Goal: Information Seeking & Learning: Check status

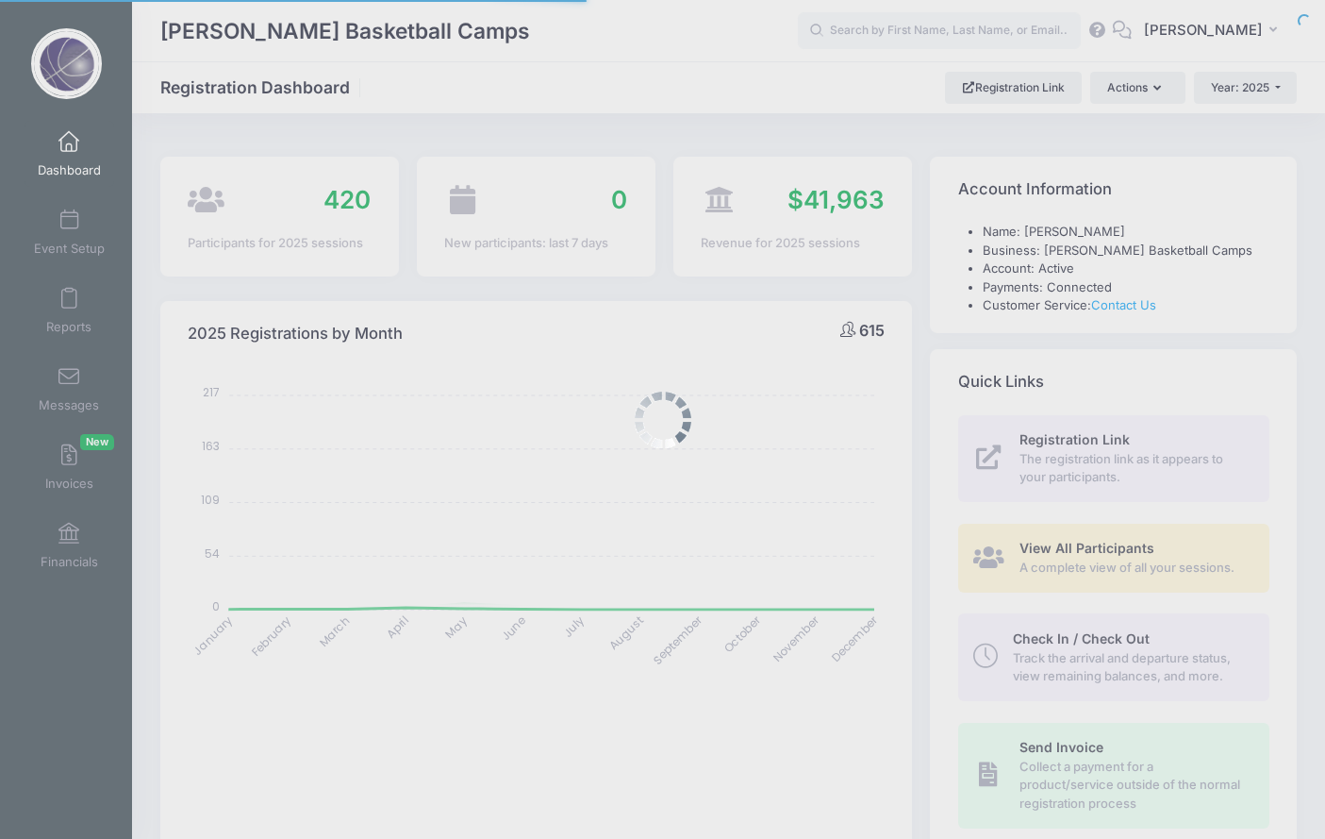
select select
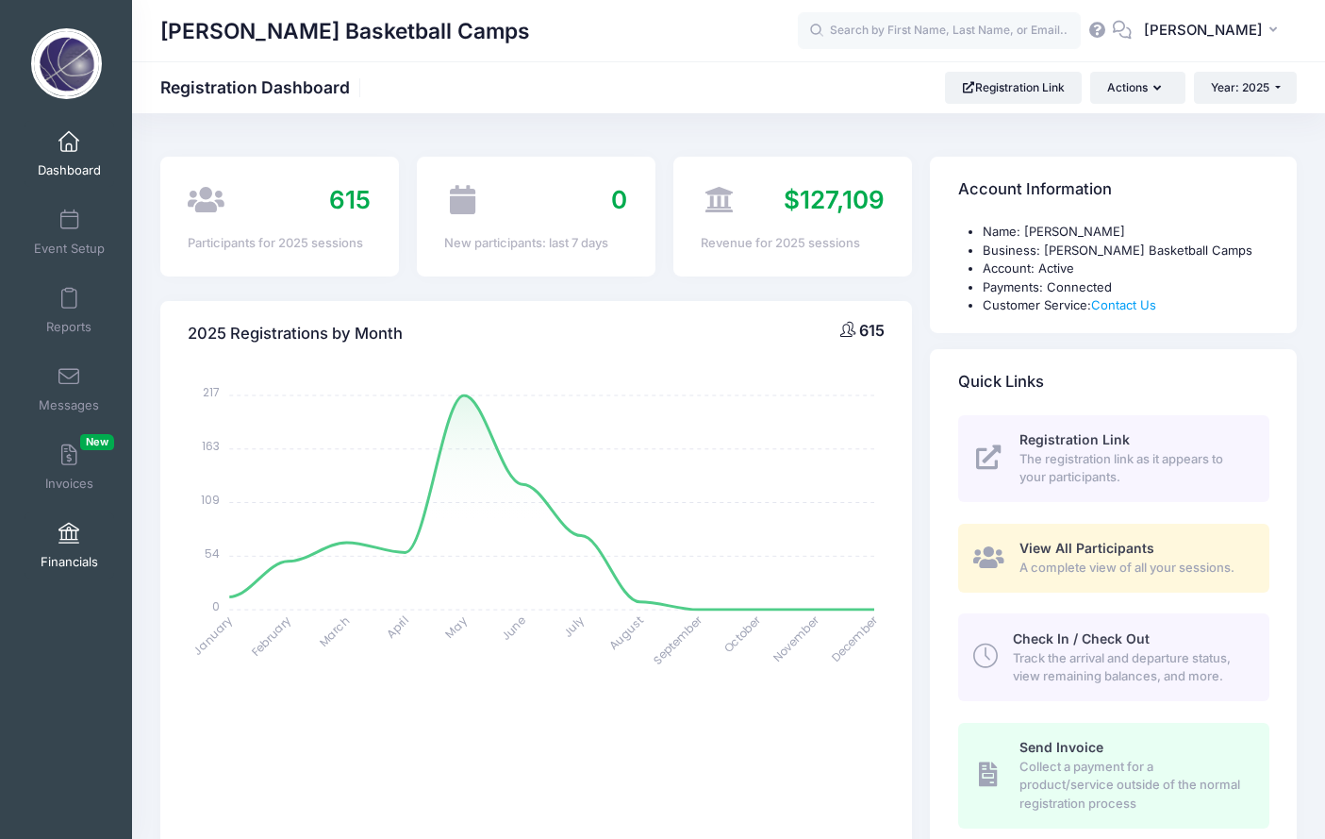
click at [69, 539] on span at bounding box center [69, 534] width 0 height 21
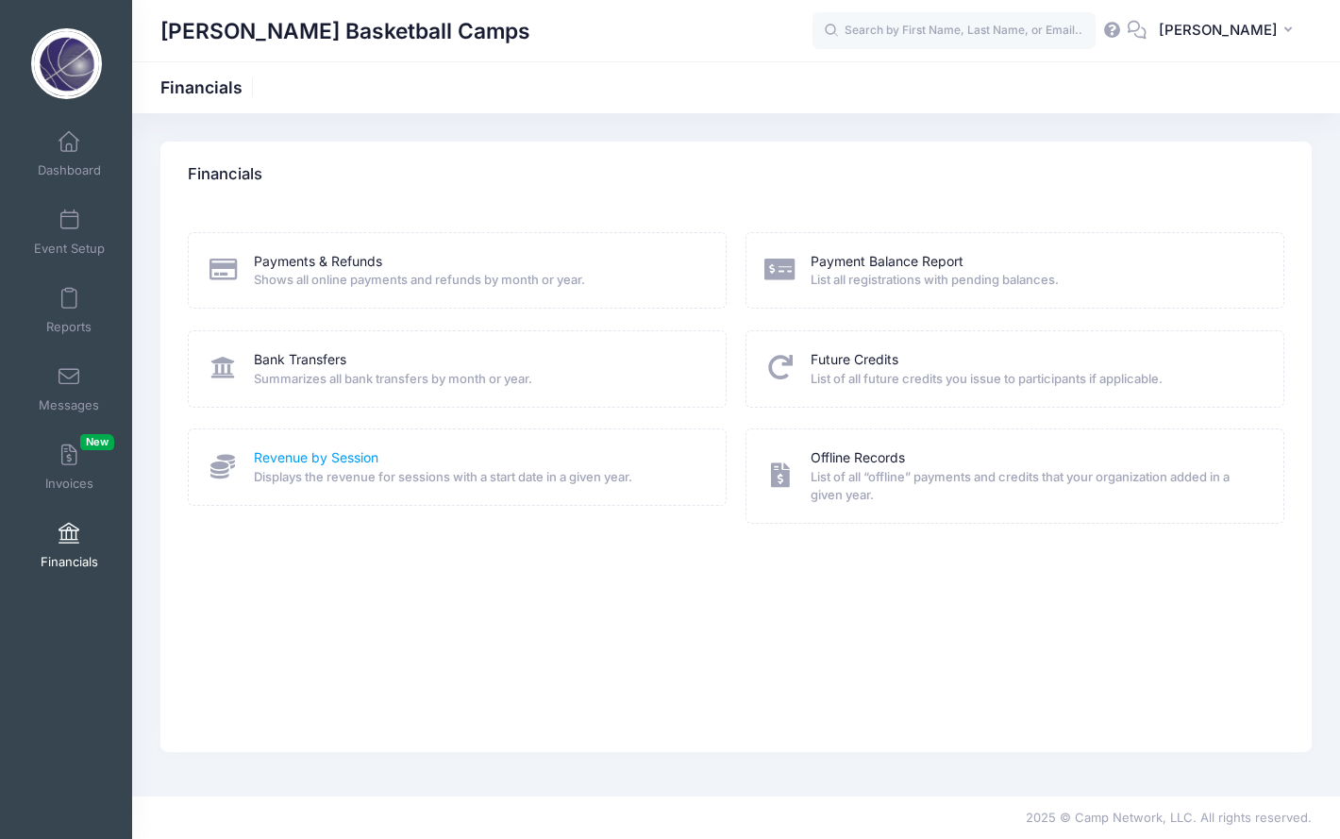
click at [286, 448] on link "Revenue by Session" at bounding box center [316, 458] width 125 height 20
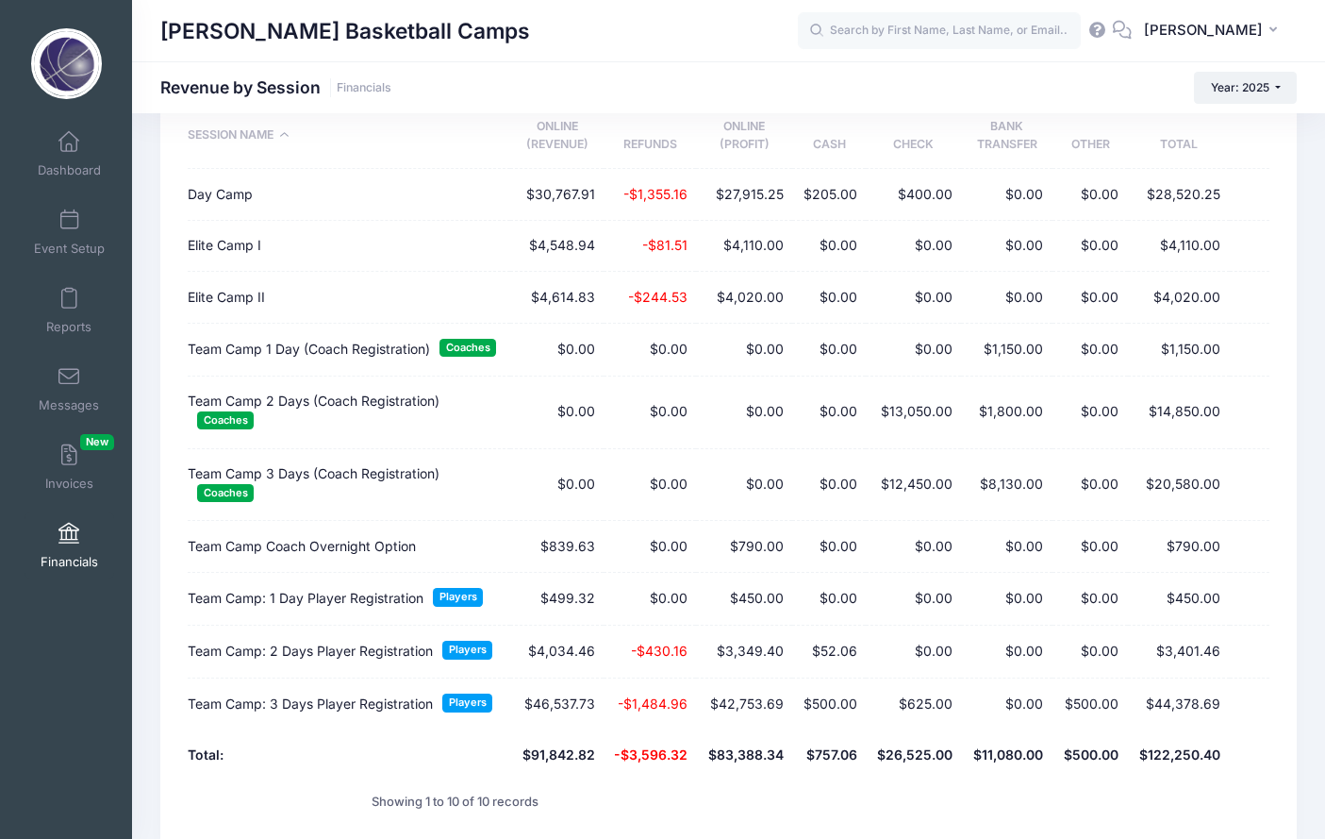
scroll to position [177, 0]
click at [235, 253] on td "Elite Camp I" at bounding box center [349, 246] width 323 height 51
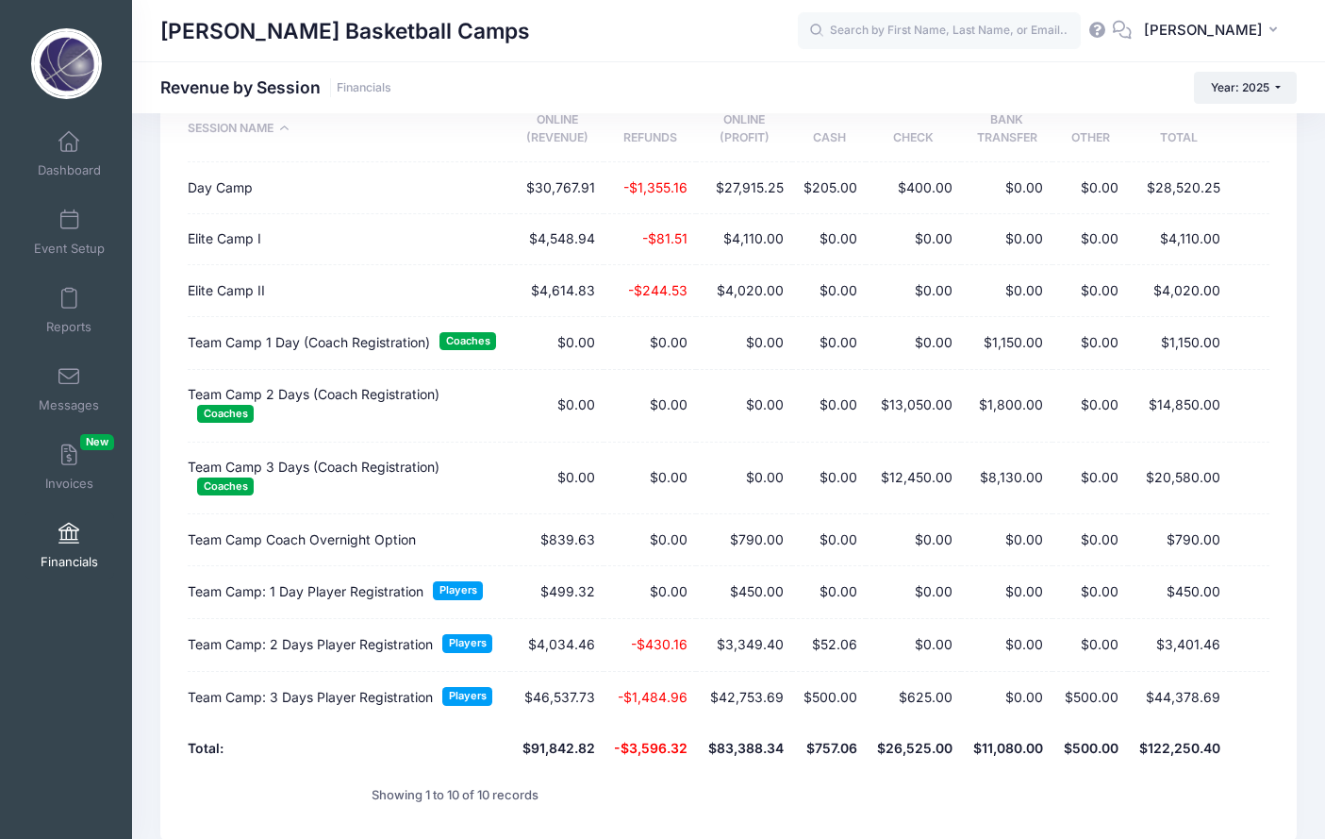
scroll to position [188, 0]
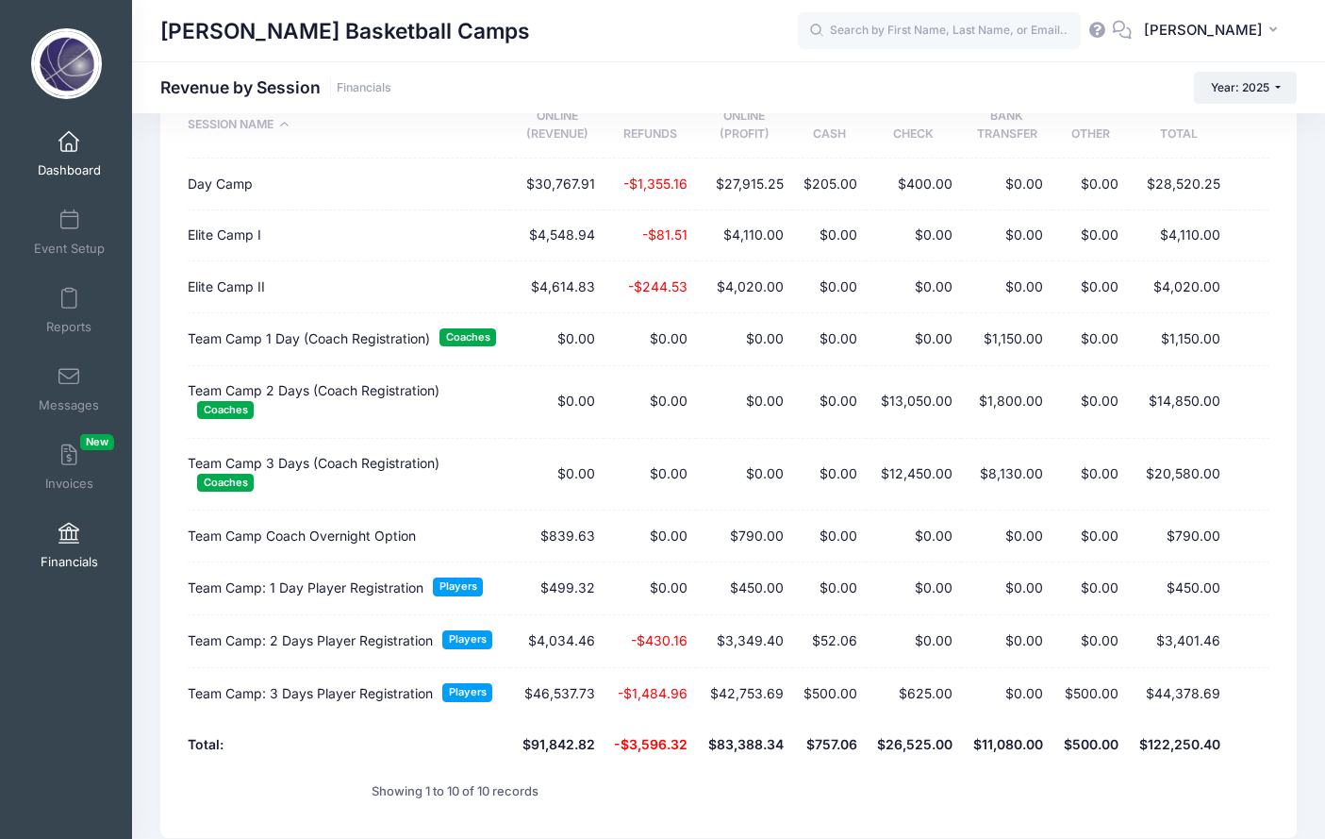
click at [69, 151] on span at bounding box center [69, 142] width 0 height 21
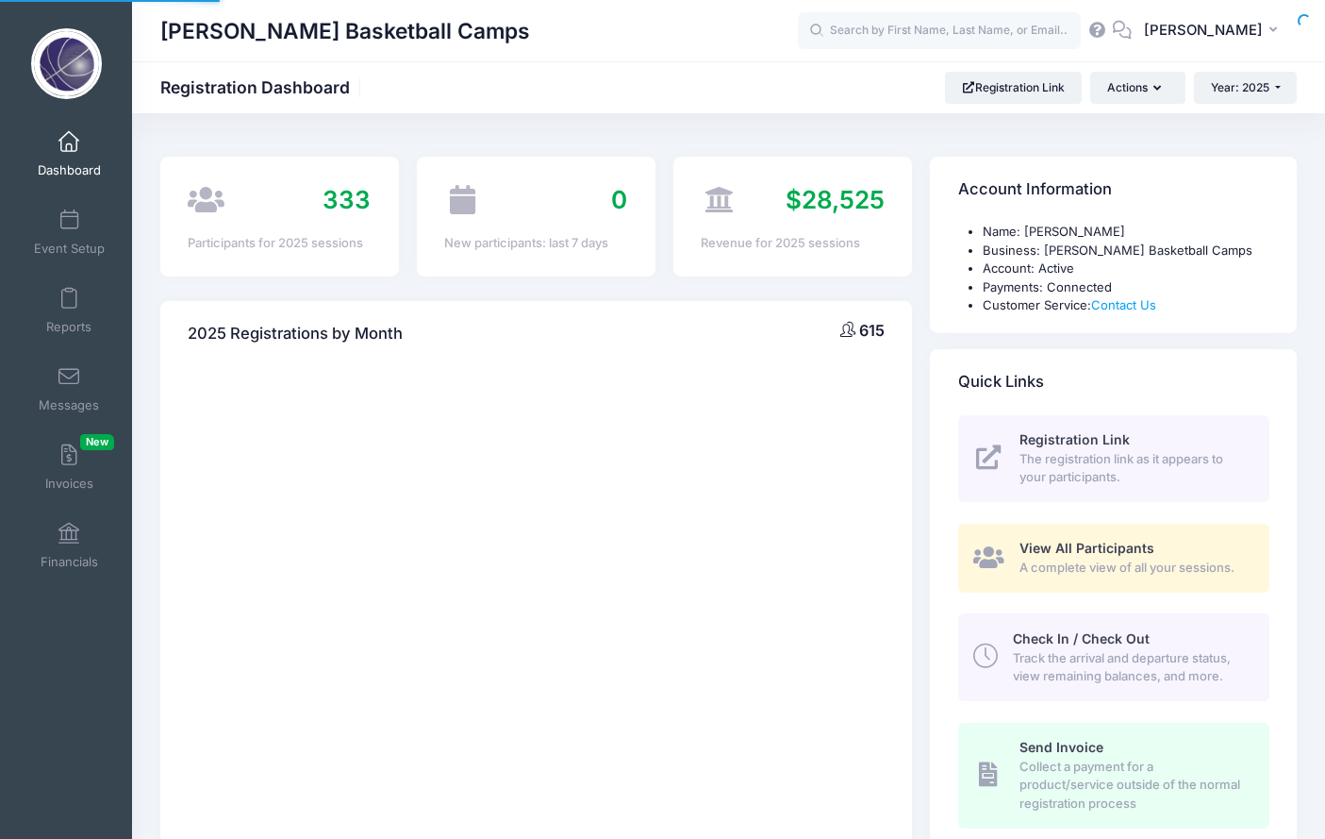
select select
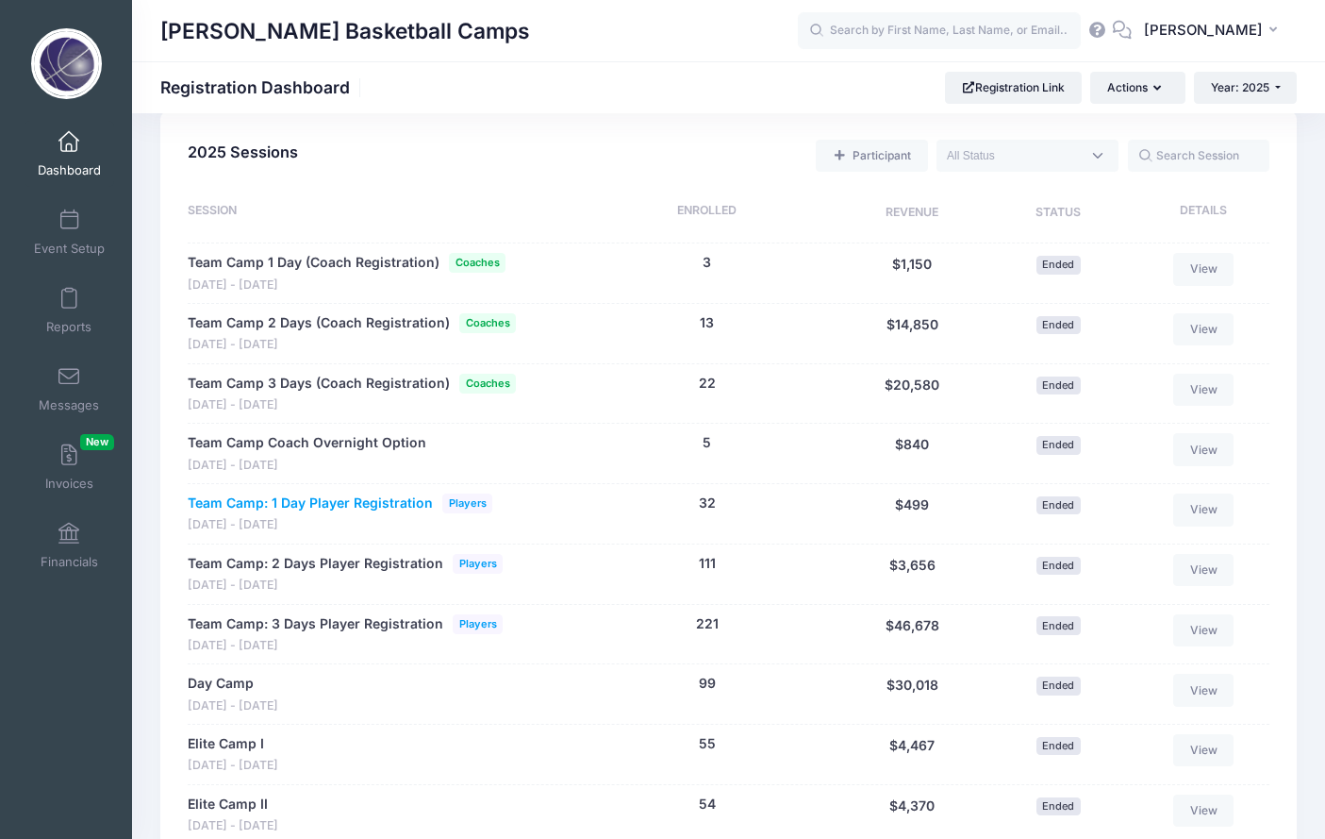
scroll to position [843, 0]
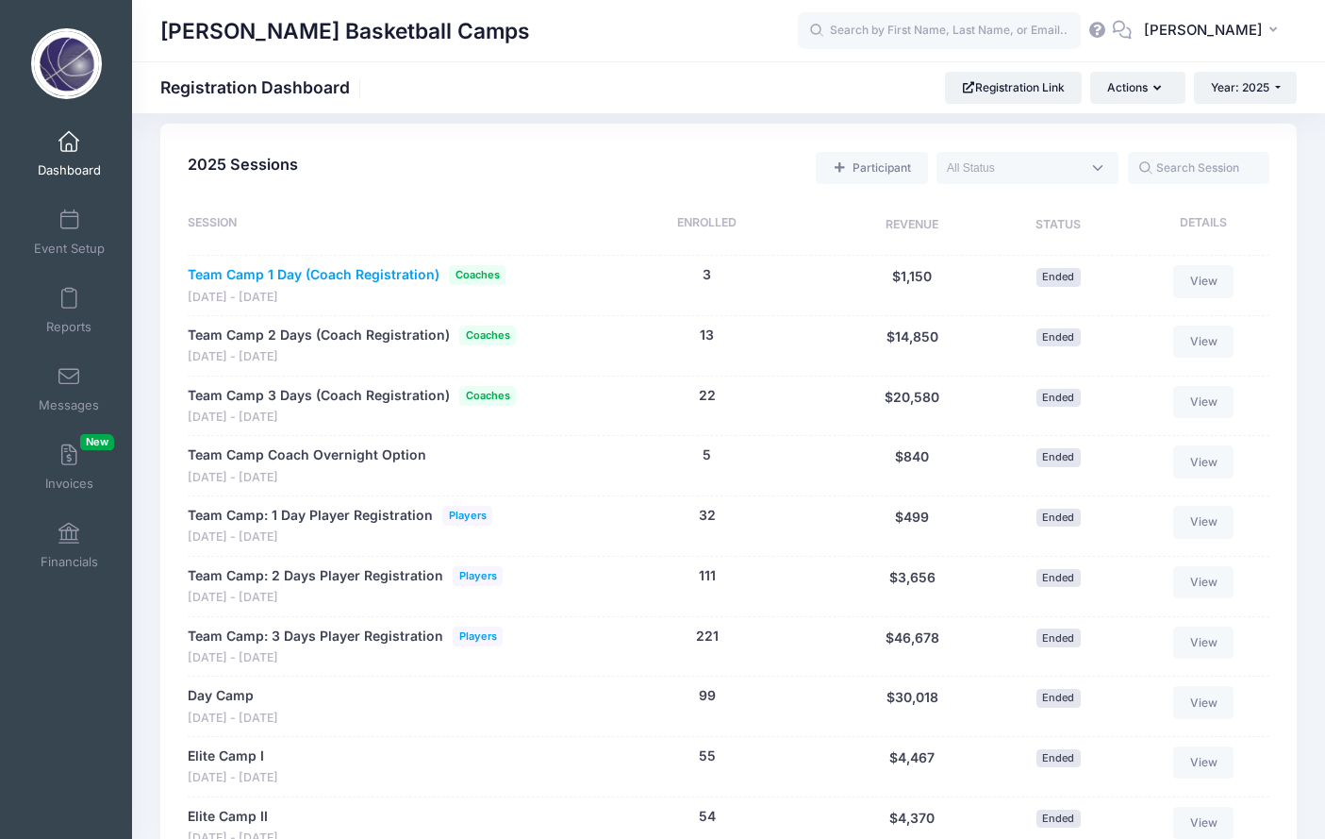
click at [360, 265] on link "Team Camp 1 Day (Coach Registration)" at bounding box center [314, 275] width 252 height 20
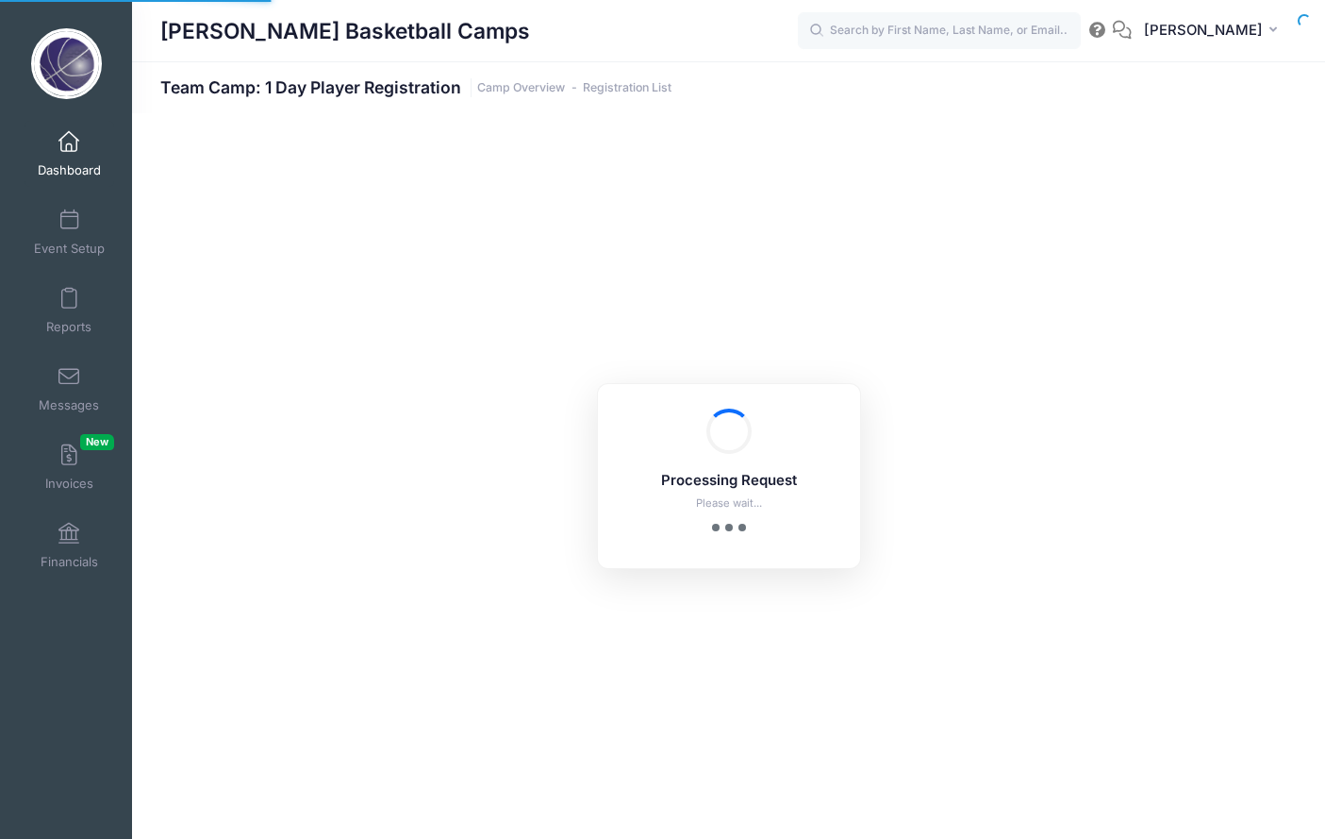
select select "10"
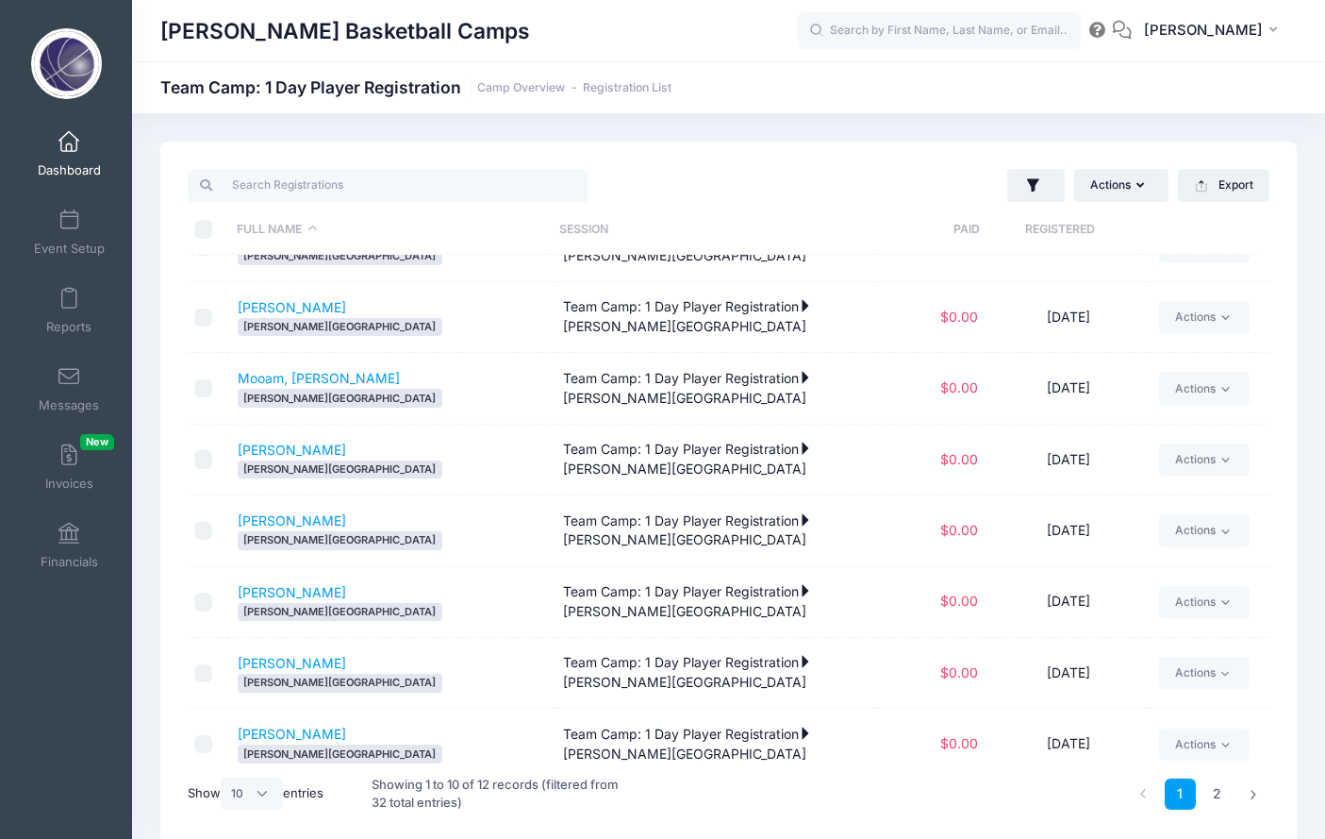
scroll to position [184, 0]
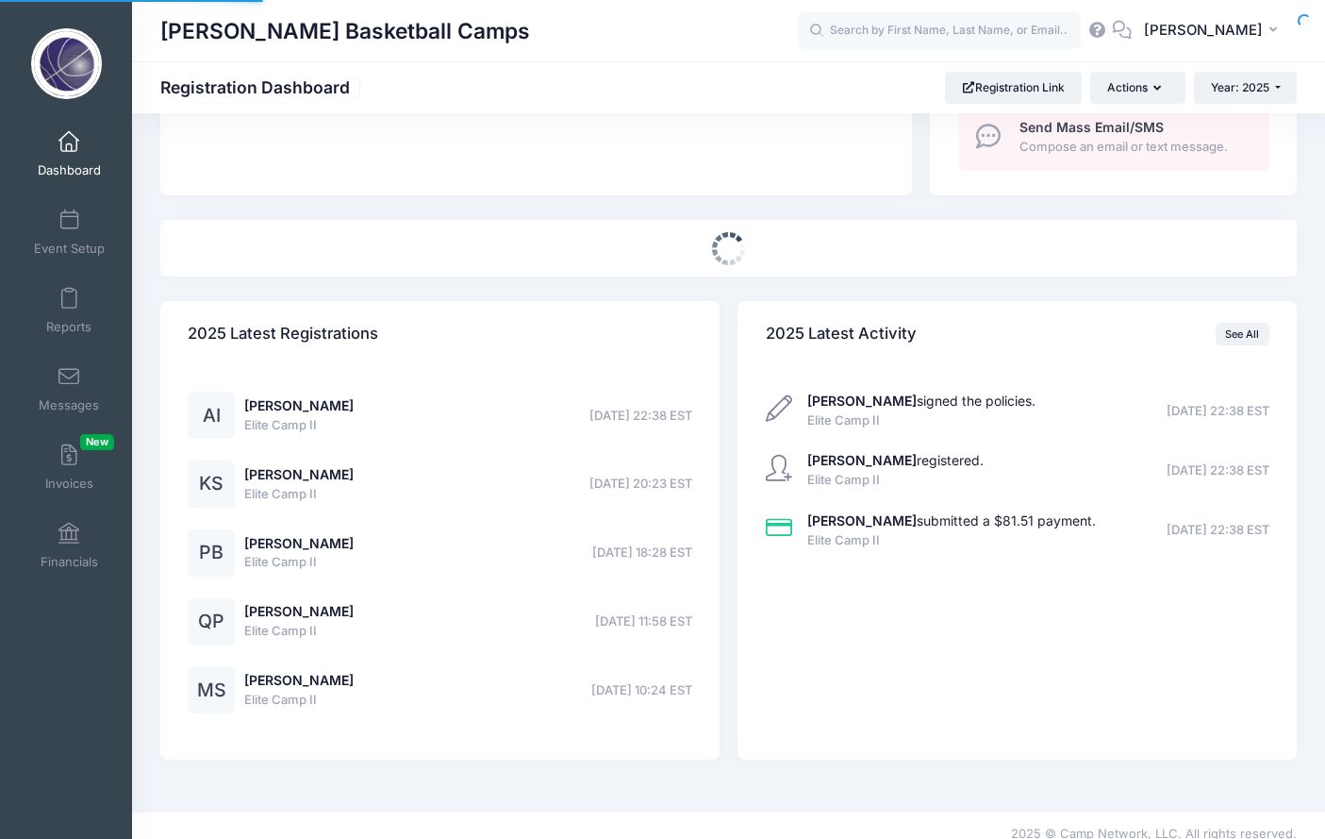
select select
